Goal: Task Accomplishment & Management: Manage account settings

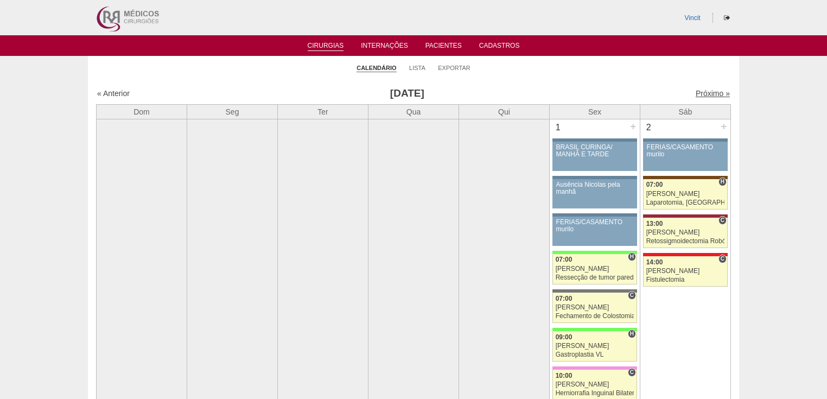
click at [697, 93] on link "Próximo »" at bounding box center [713, 93] width 34 height 9
click at [709, 93] on link "Próximo »" at bounding box center [713, 93] width 34 height 9
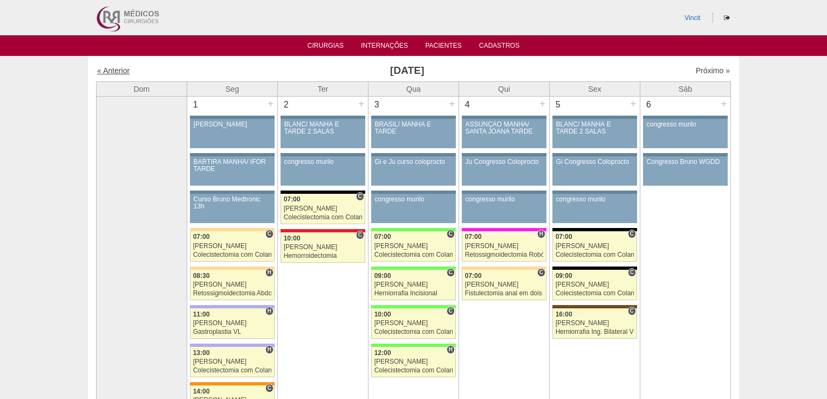
click at [109, 68] on link "« Anterior" at bounding box center [113, 70] width 33 height 9
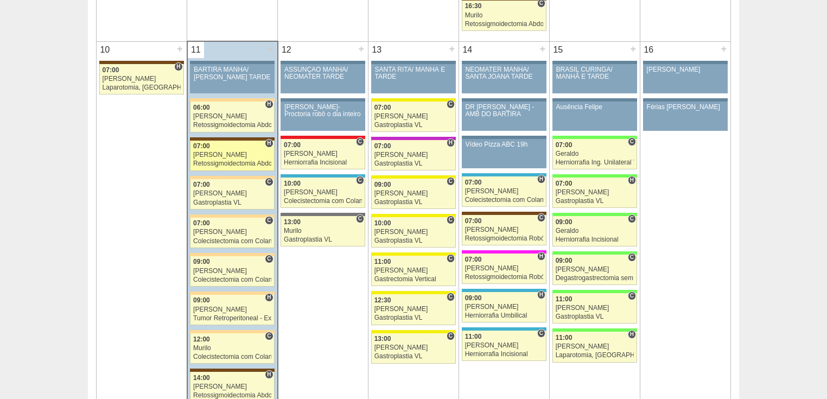
scroll to position [1346, 0]
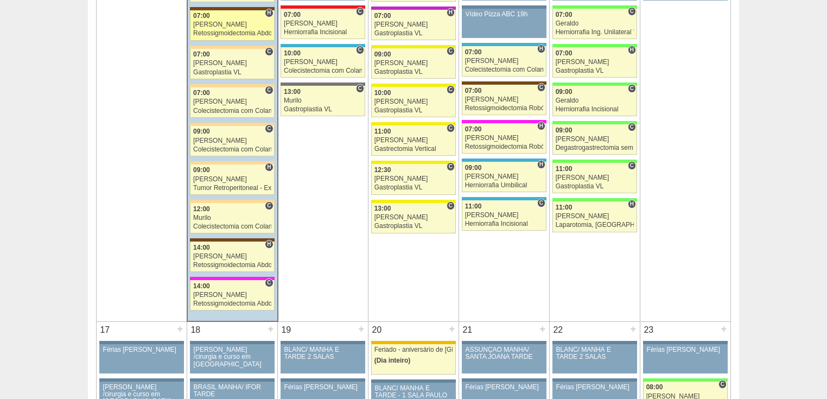
click at [218, 30] on div "Retossigmoidectomia Abdominal VL" at bounding box center [232, 33] width 78 height 7
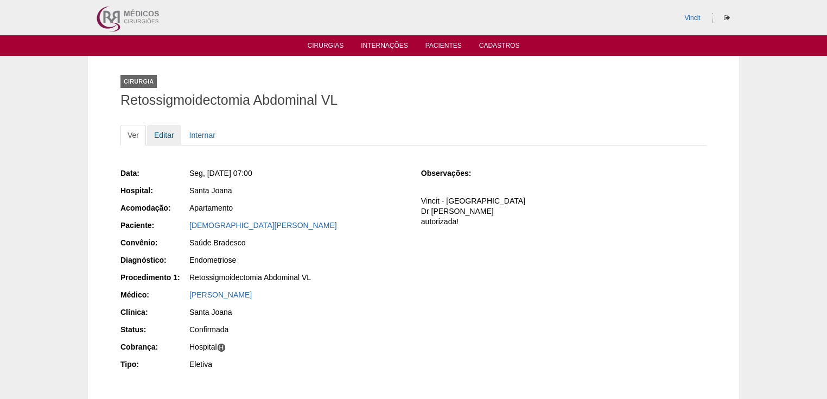
click at [161, 136] on link "Editar" at bounding box center [164, 135] width 34 height 21
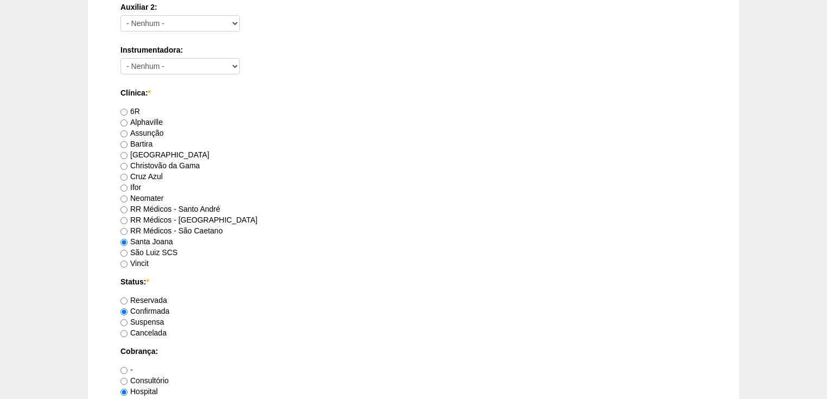
scroll to position [738, 0]
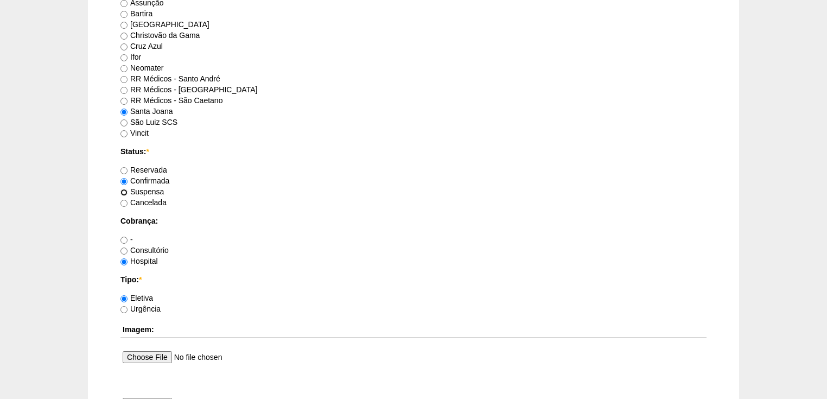
click at [124, 190] on input "Suspensa" at bounding box center [124, 192] width 7 height 7
radio input "true"
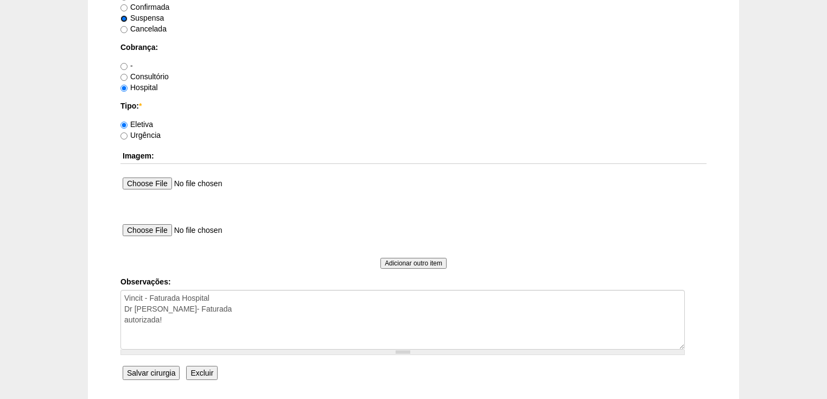
scroll to position [998, 0]
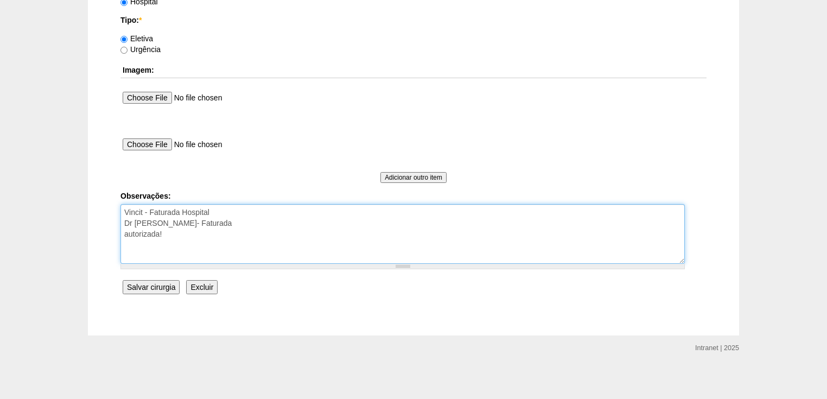
click at [167, 235] on textarea "Vincit - Faturada Hospital Dr André - Sego- Faturada autorizada!" at bounding box center [403, 234] width 565 height 60
click at [249, 248] on textarea "Vincit - Faturada Hospital Dr André - Sego- Faturada autorizada!" at bounding box center [403, 234] width 565 height 60
click at [237, 243] on textarea "Vincit - Faturada Hospital Dr André - Sego- Faturada autorizada!" at bounding box center [403, 234] width 565 height 60
type textarea "Vincit - Faturada Hospital Dr André - Sego- Faturada autorizada! paciente com q…"
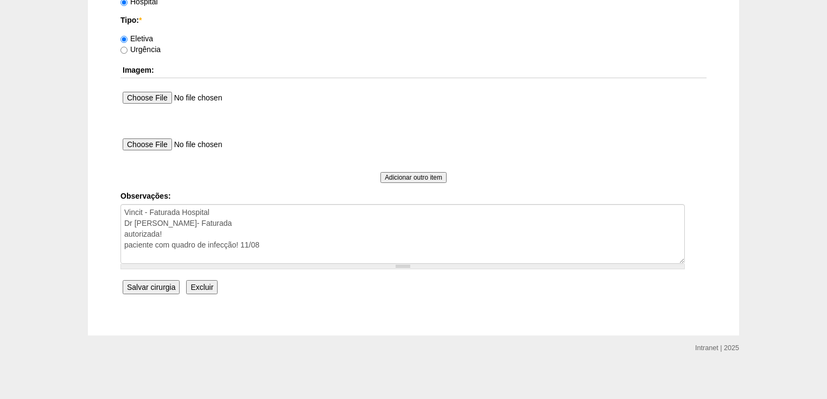
click at [151, 281] on input "Salvar cirurgia" at bounding box center [151, 287] width 57 height 14
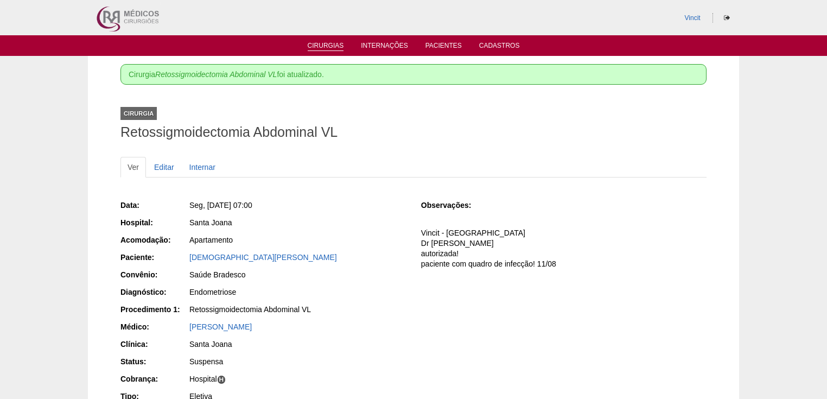
click at [327, 43] on link "Cirurgias" at bounding box center [326, 46] width 36 height 9
